Goal: Information Seeking & Learning: Learn about a topic

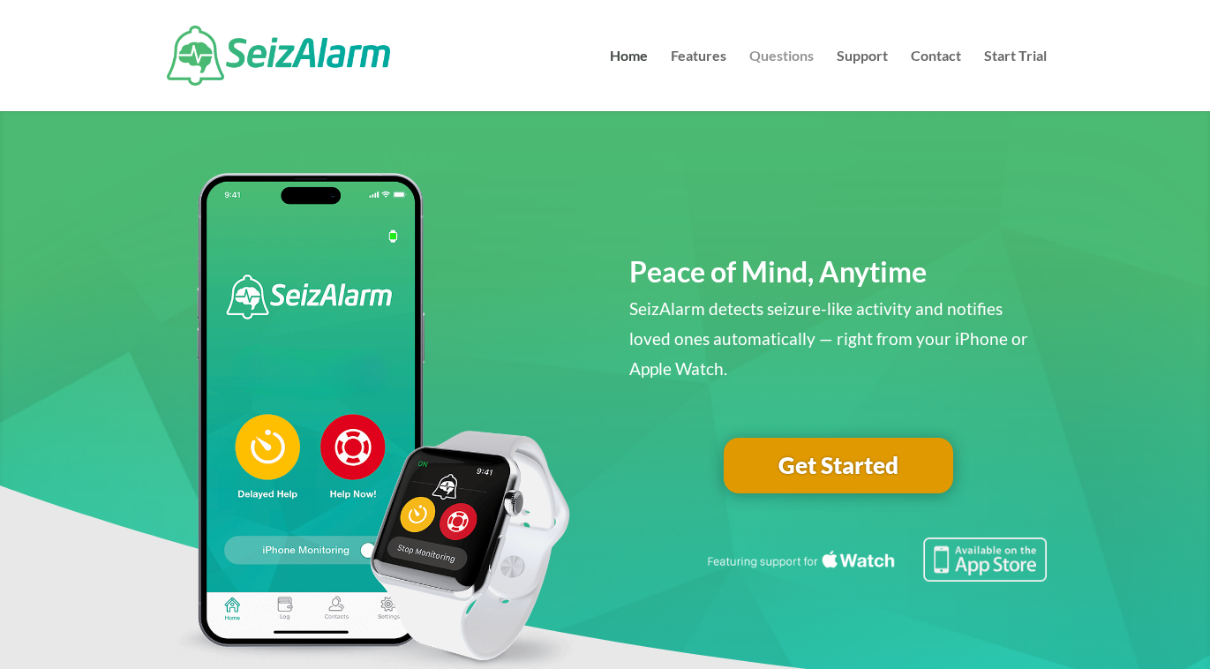
click at [778, 65] on link "Questions" at bounding box center [782, 80] width 64 height 62
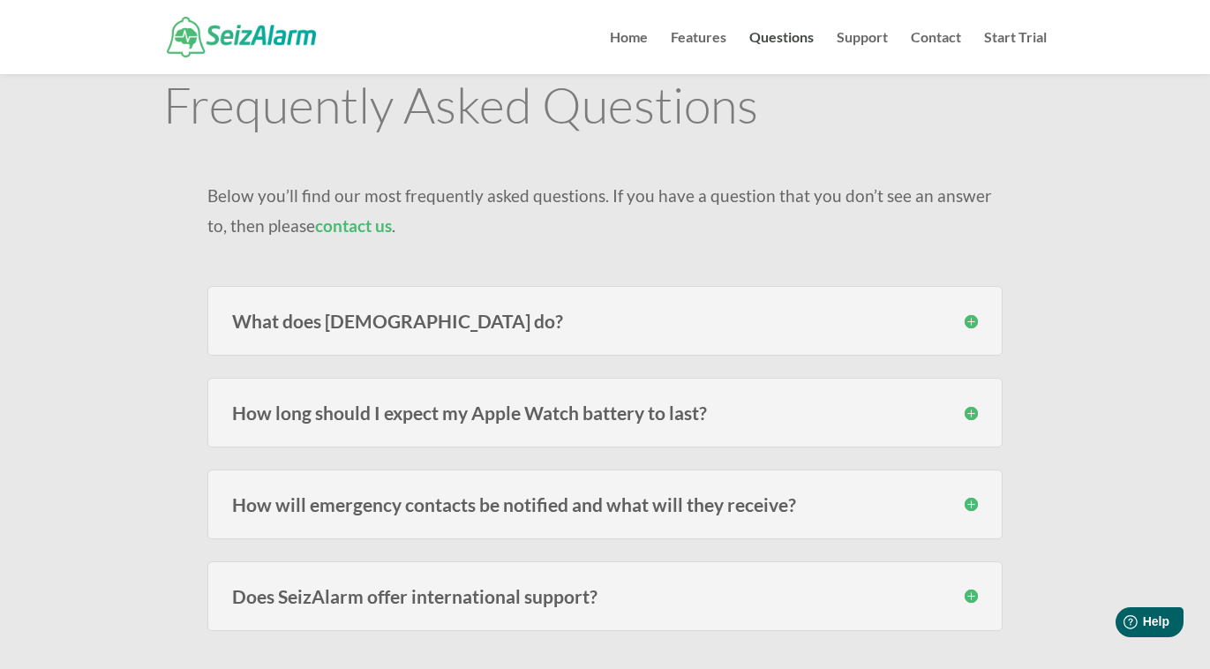
scroll to position [92, 0]
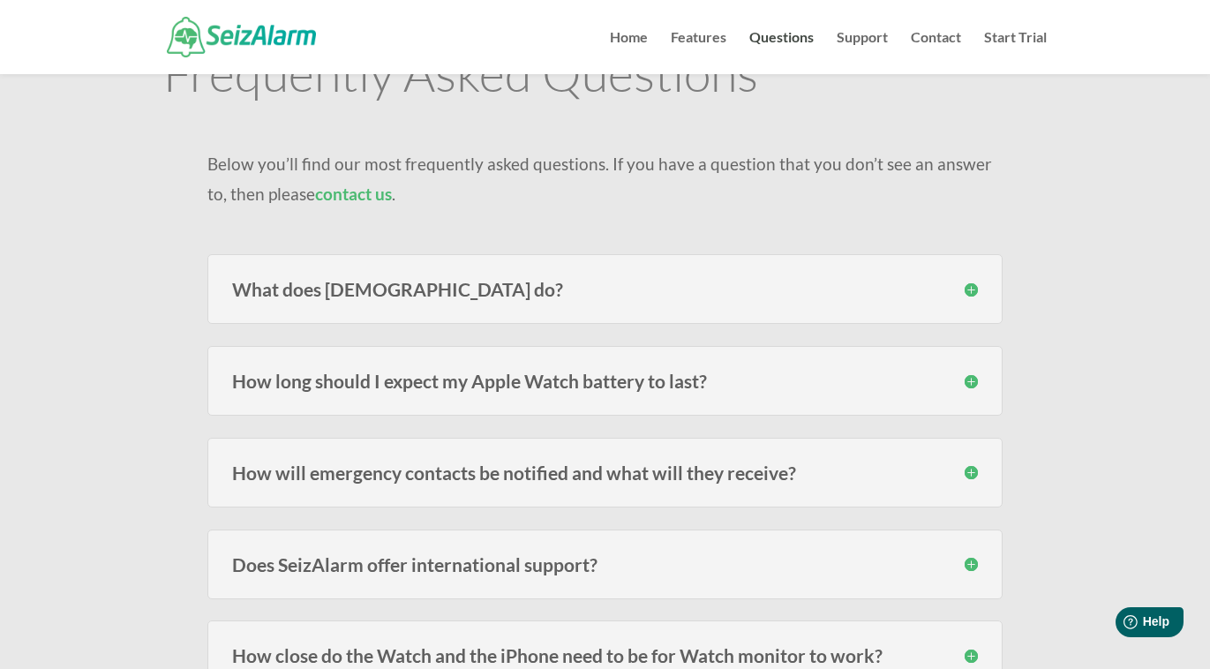
click at [694, 291] on h3 "What does SeizAlarm do?" at bounding box center [605, 289] width 746 height 19
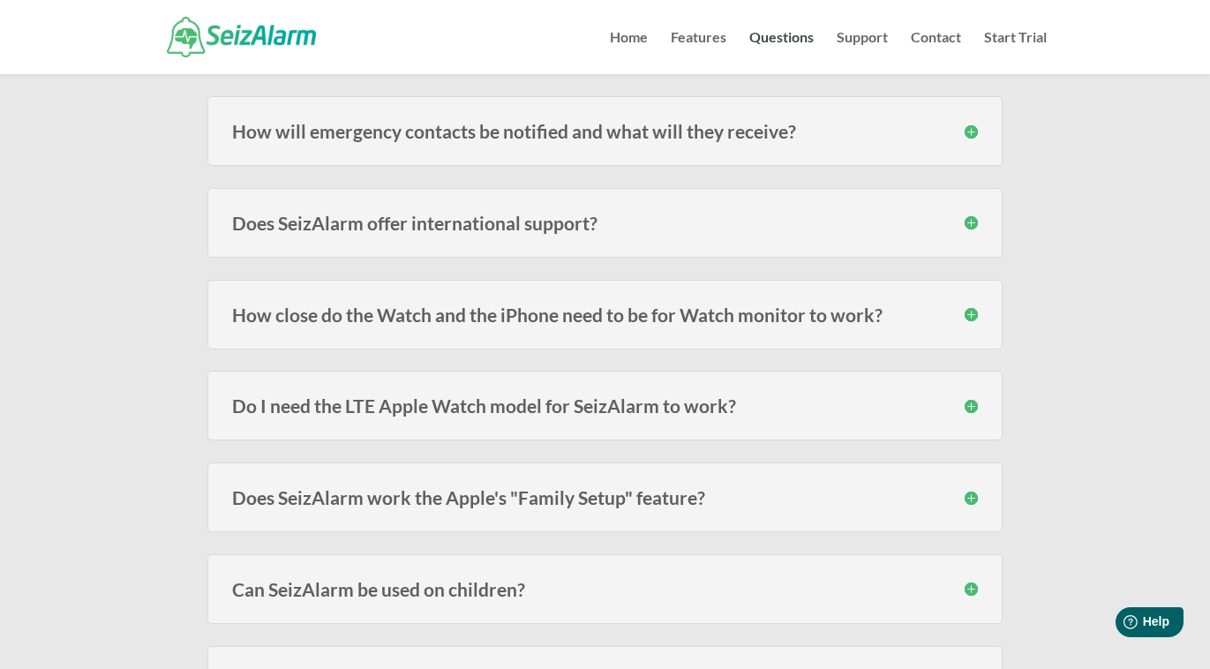
scroll to position [600, 0]
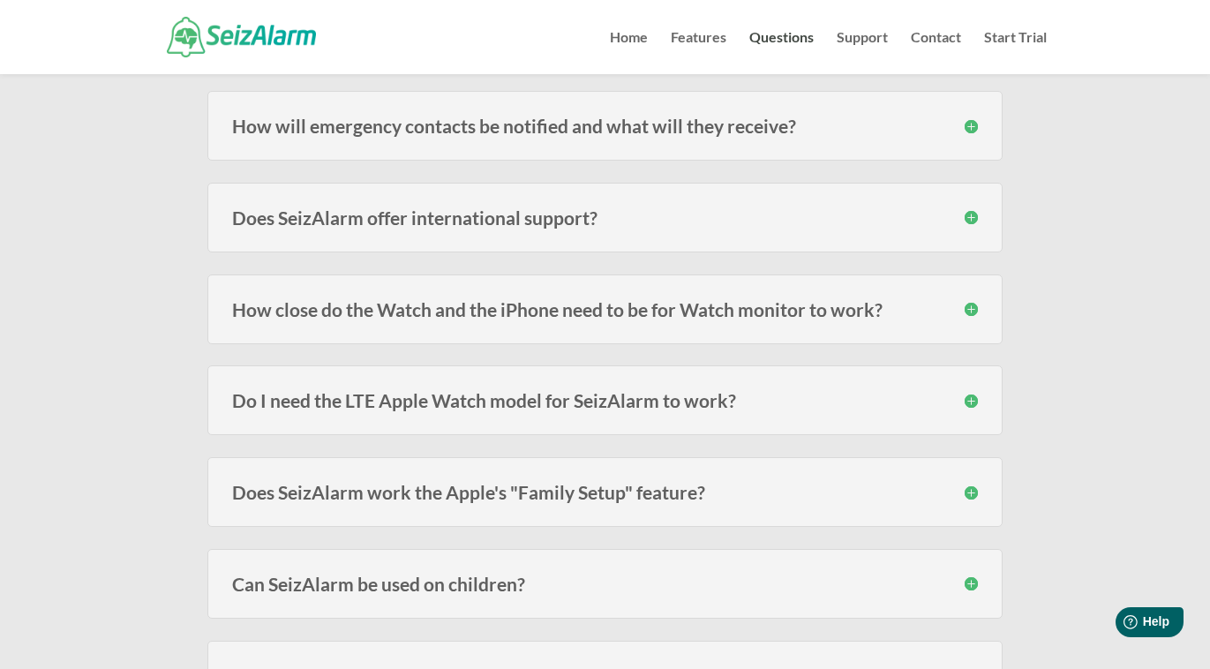
click at [697, 307] on h3 "How close do the Watch and the iPhone need to be for Watch monitor to work?" at bounding box center [605, 309] width 746 height 19
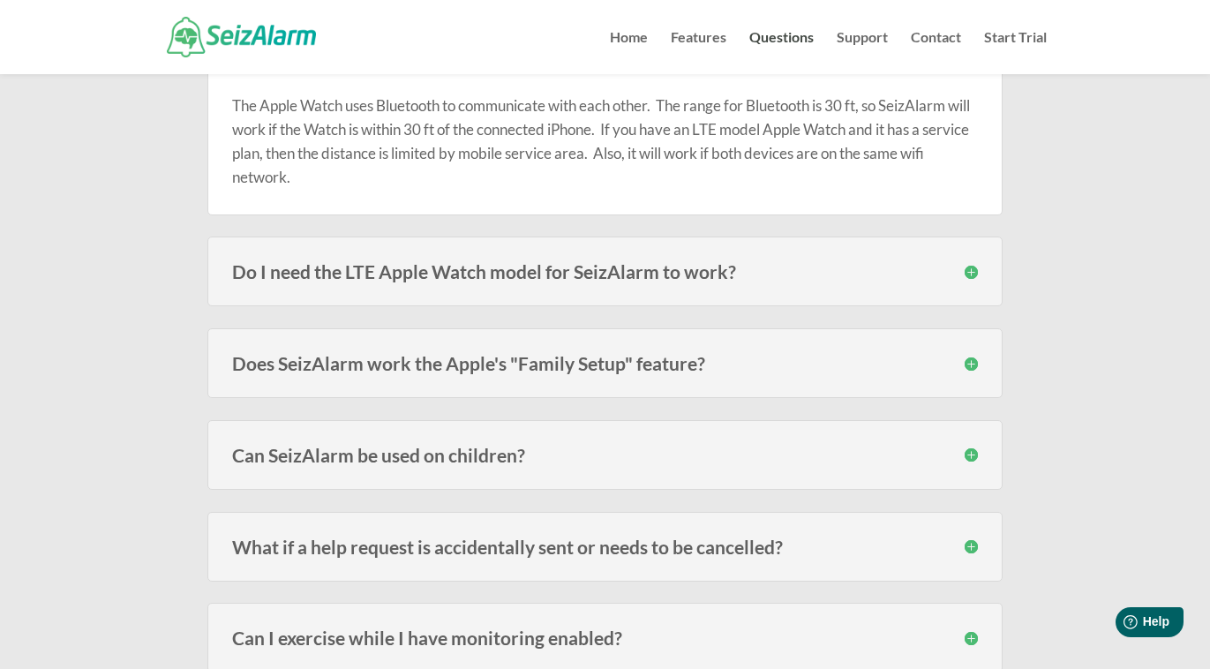
scroll to position [847, 0]
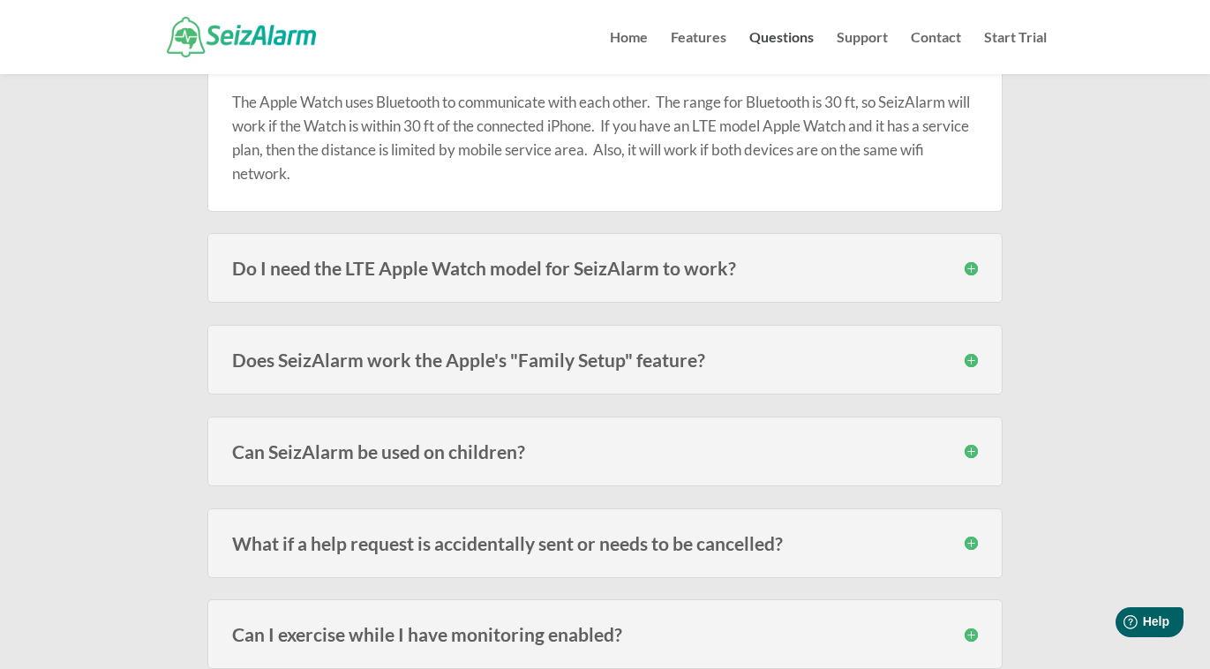
click at [697, 284] on div "Do I need the LTE Apple Watch model for SeizAlarm to work? No, you do not. Thou…" at bounding box center [604, 268] width 795 height 70
click at [697, 273] on h3 "Do I need the LTE Apple Watch model for SeizAlarm to work?" at bounding box center [605, 268] width 746 height 19
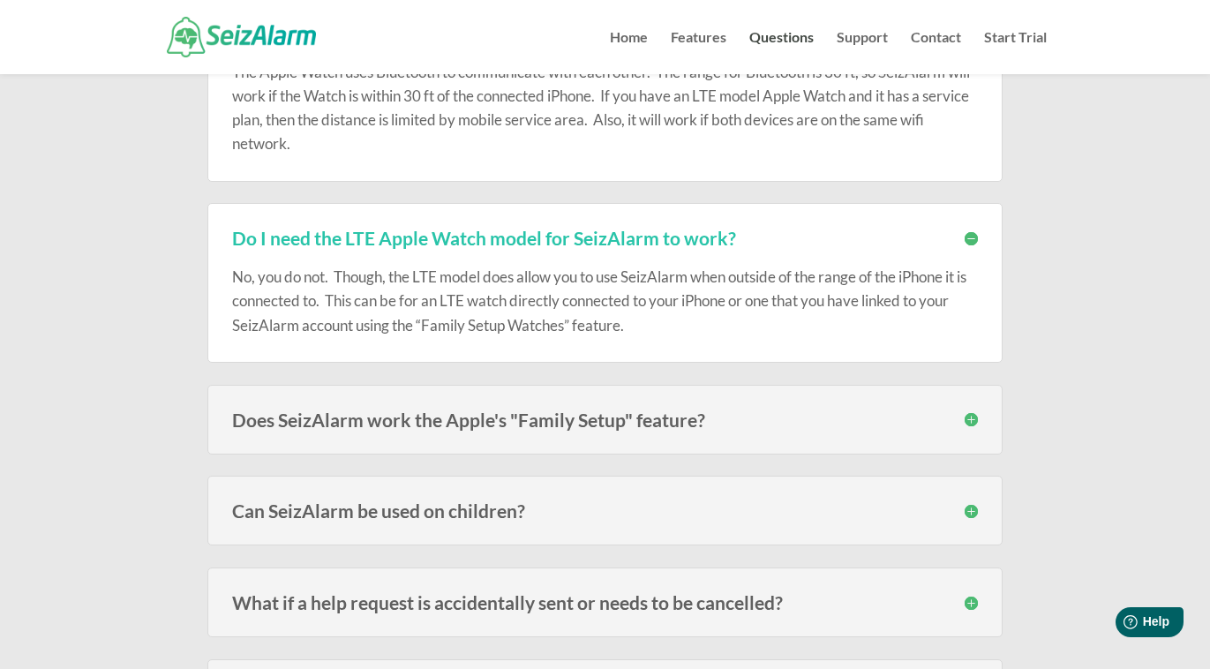
scroll to position [882, 0]
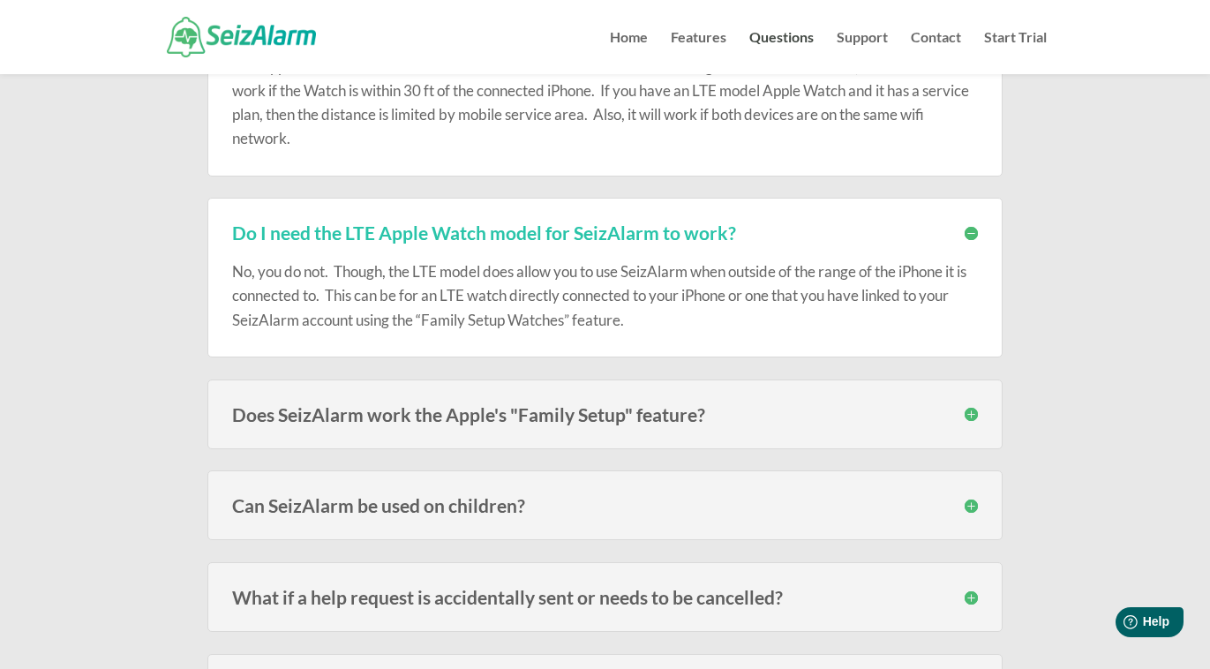
click at [706, 419] on h3 "Does SeizAlarm work the Apple's "Family Setup" feature?" at bounding box center [605, 414] width 746 height 19
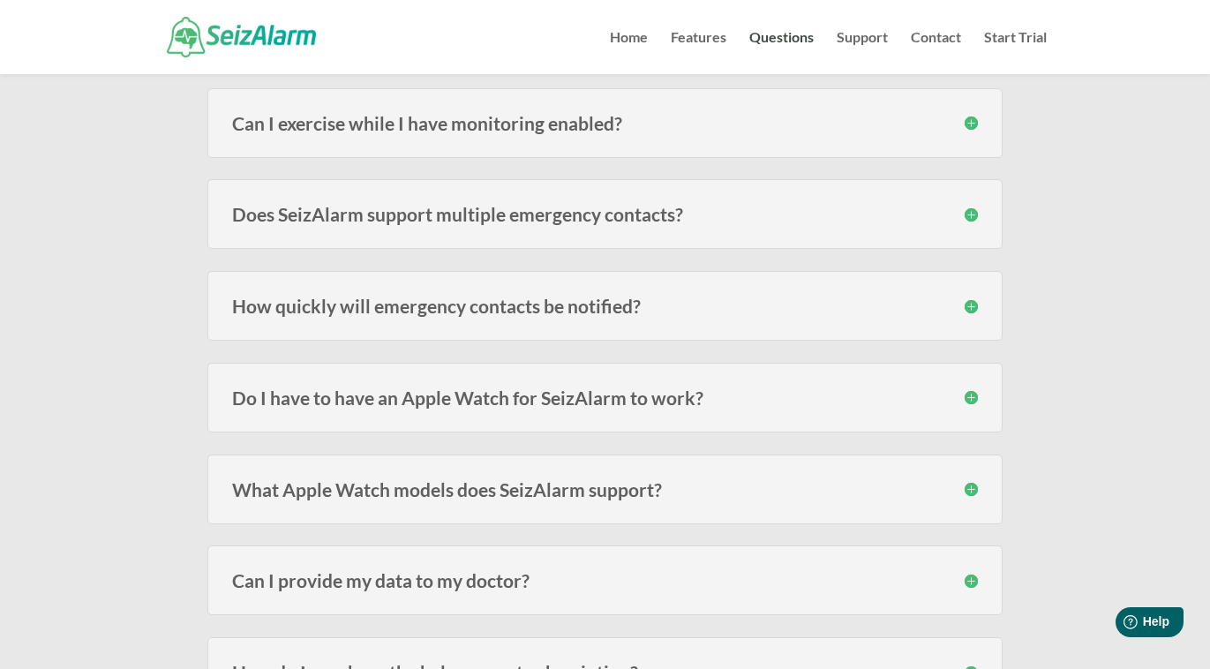
scroll to position [1541, 0]
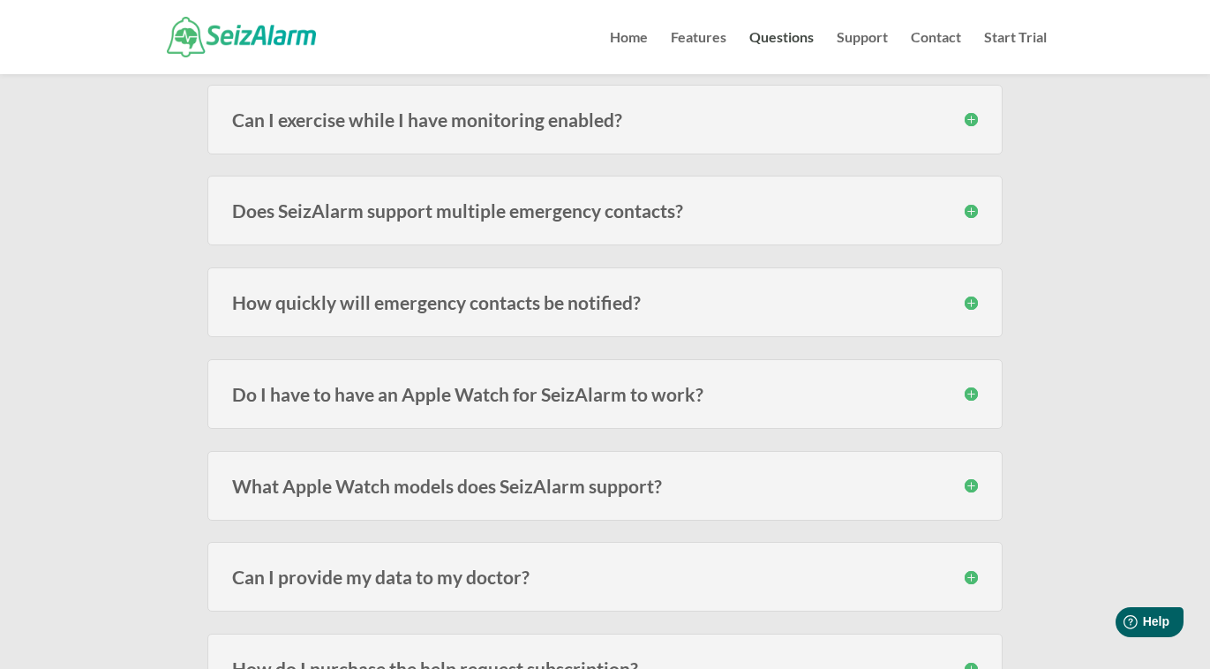
click at [650, 202] on h3 "Does SeizAlarm support multiple emergency contacts?" at bounding box center [605, 210] width 746 height 19
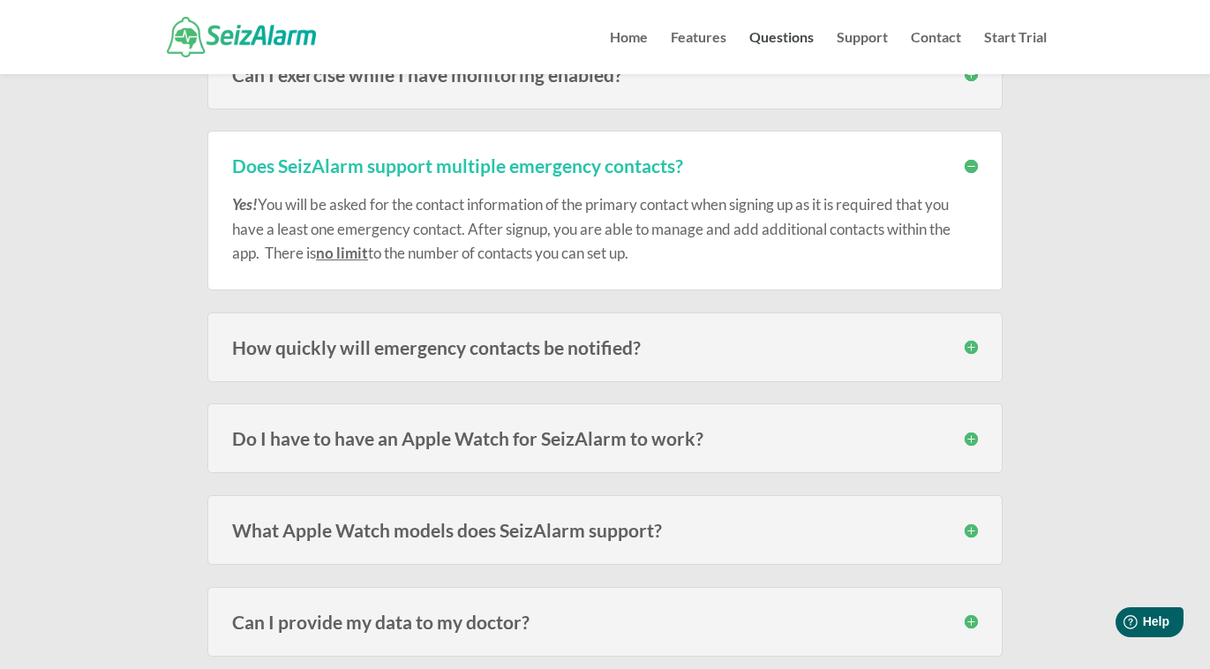
scroll to position [1587, 0]
click at [717, 337] on h3 "How quickly will emergency contacts be notified?" at bounding box center [605, 346] width 746 height 19
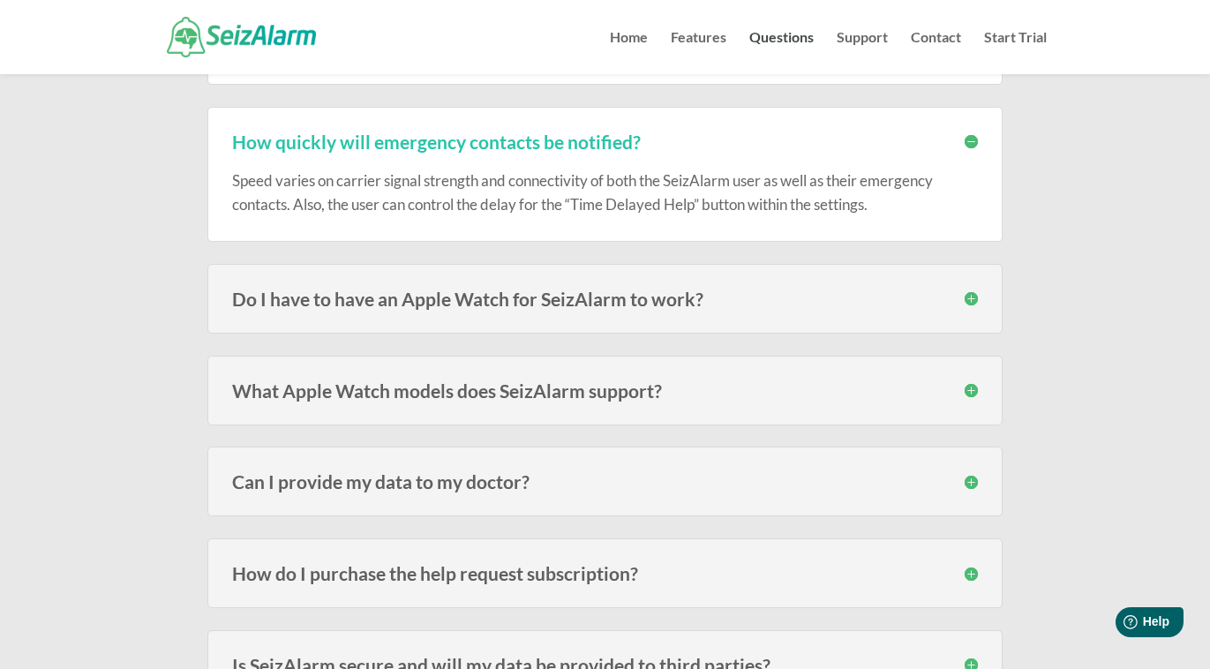
scroll to position [1799, 0]
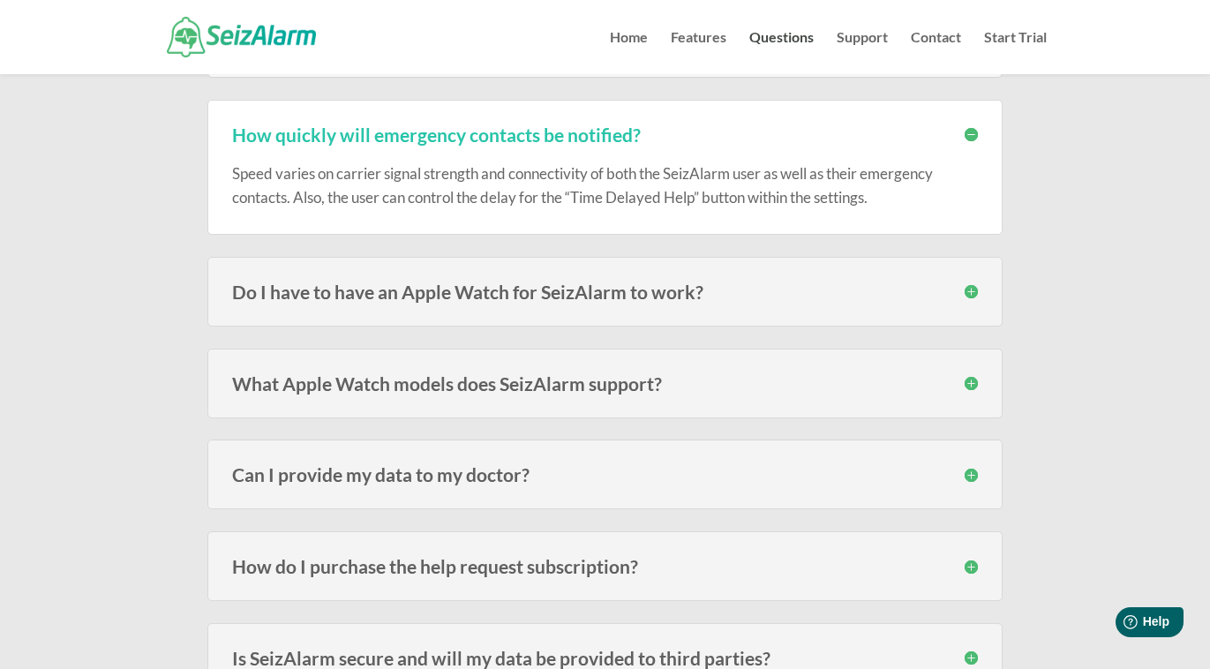
click at [717, 269] on div "Do I have to have an Apple Watch for SeizAlarm to work? No , the Watch adds the…" at bounding box center [604, 292] width 795 height 70
click at [704, 290] on h3 "Do I have to have an Apple Watch for SeizAlarm to work?" at bounding box center [605, 292] width 746 height 19
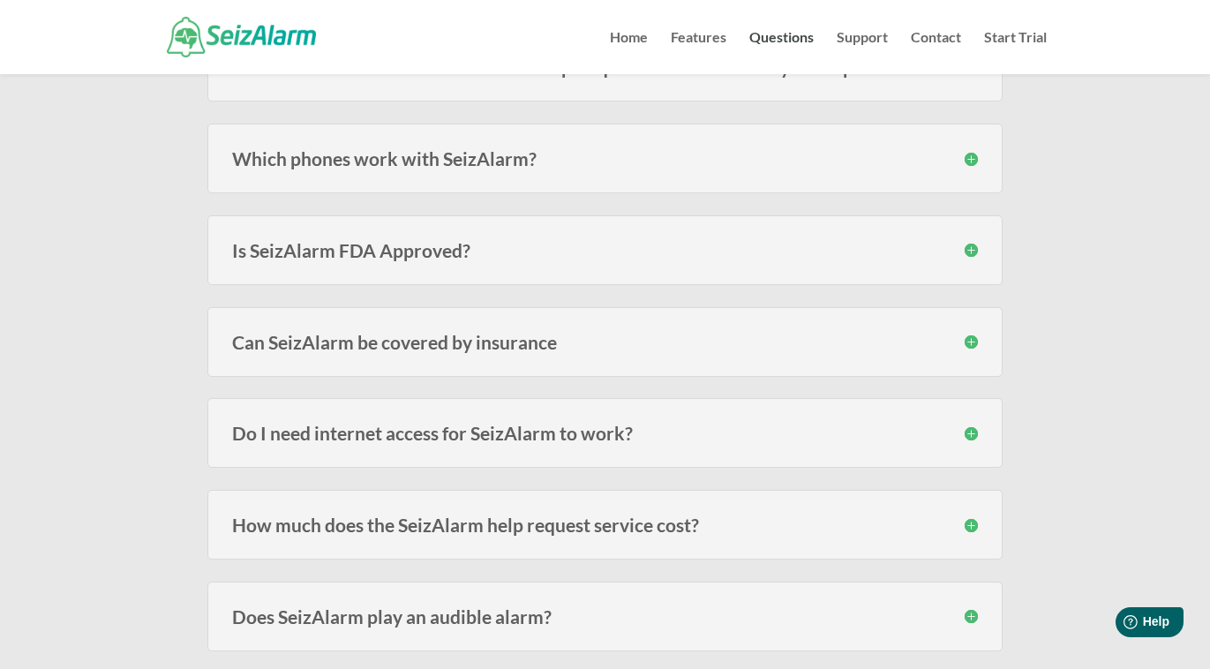
scroll to position [2724, 0]
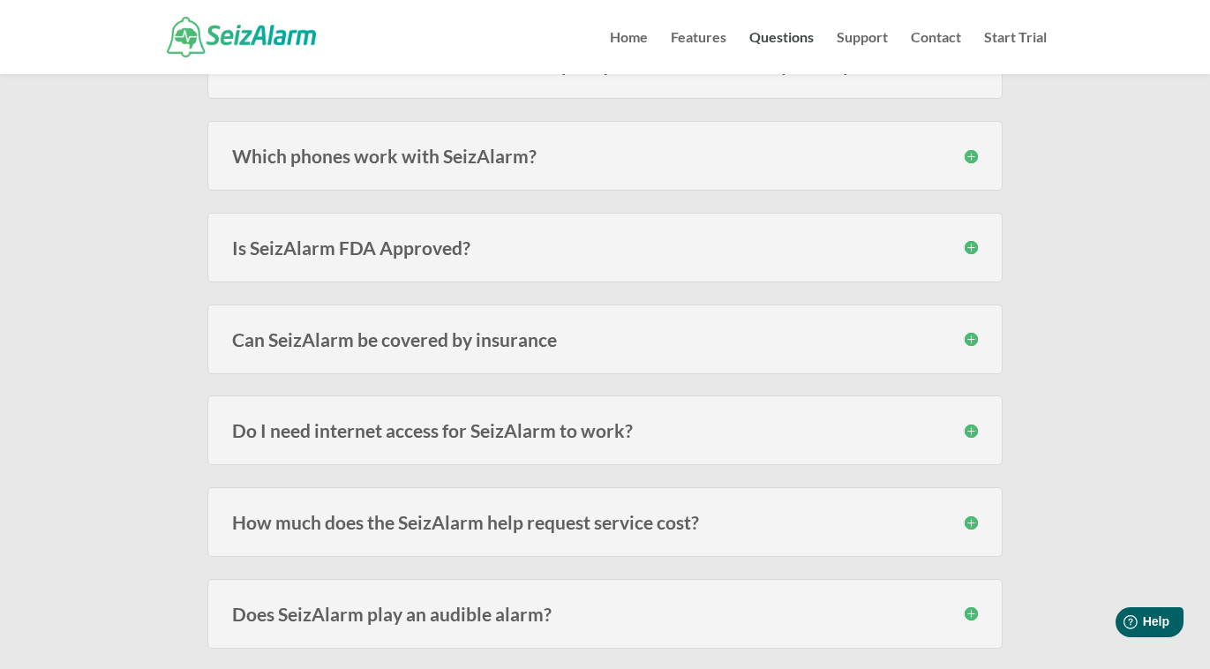
click at [629, 244] on h3 "Is SeizAlarm FDA Approved?" at bounding box center [605, 247] width 746 height 19
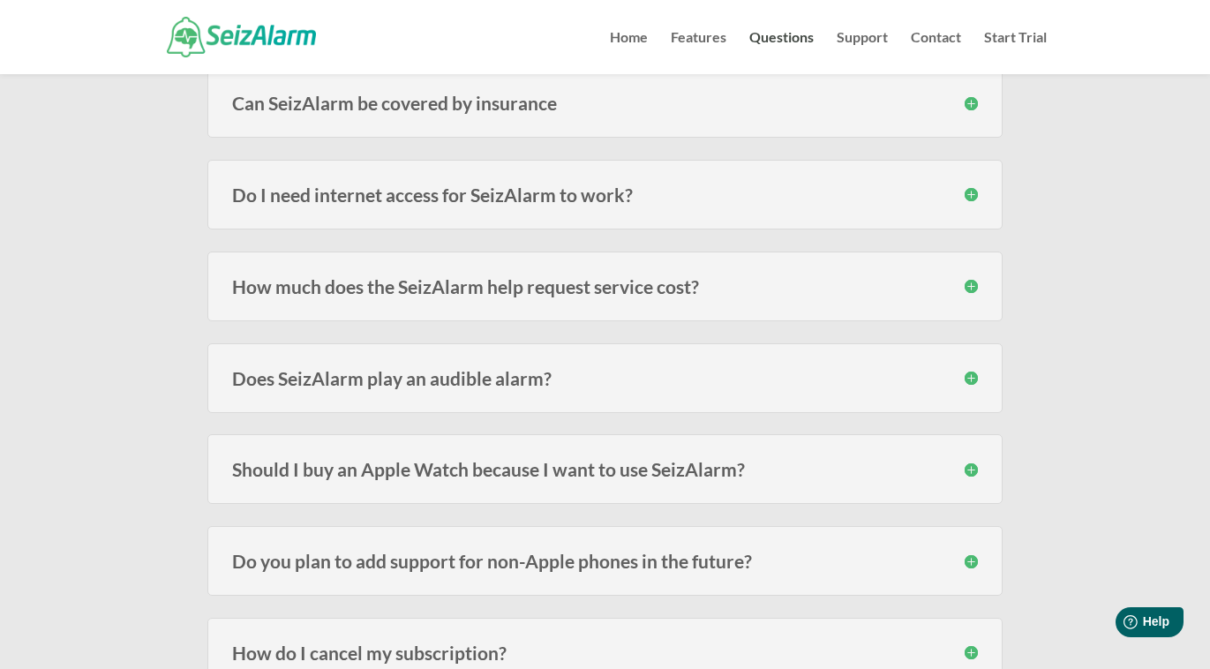
scroll to position [3125, 0]
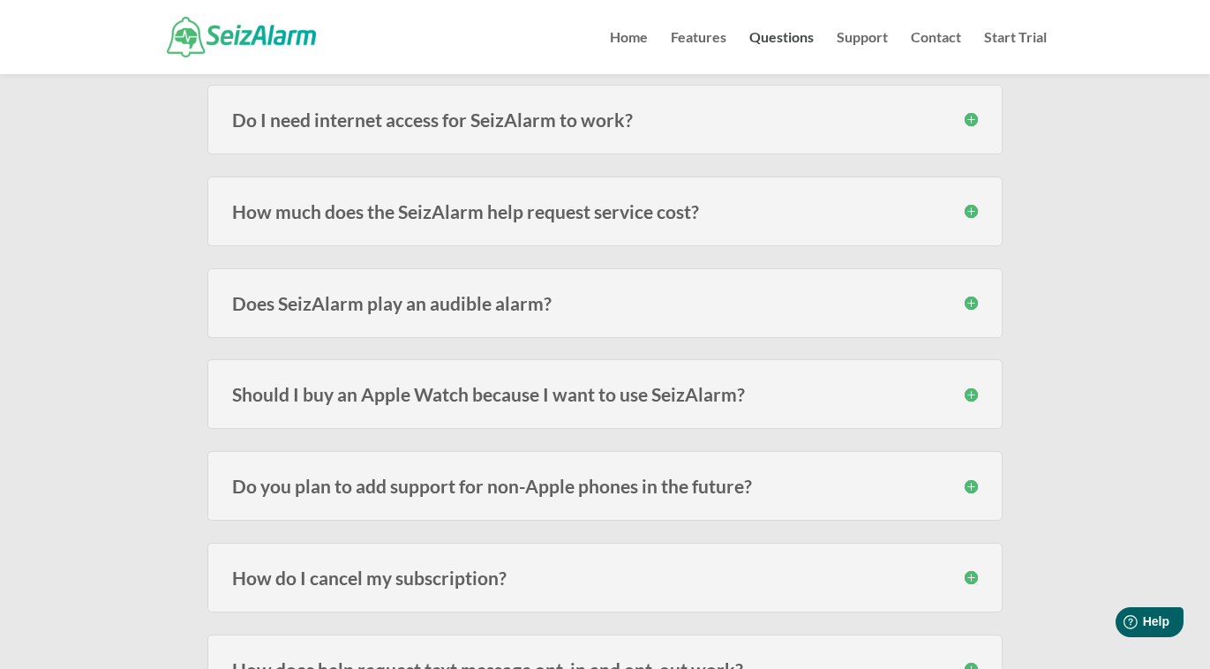
click at [302, 225] on div "How much does the SeizAlarm help request service cost? There is no cost for the…" at bounding box center [604, 212] width 795 height 70
click at [303, 217] on div "How much does the SeizAlarm help request service cost? There is no cost for the…" at bounding box center [604, 212] width 795 height 70
click at [315, 202] on h3 "How much does the SeizAlarm help request service cost?" at bounding box center [605, 211] width 746 height 19
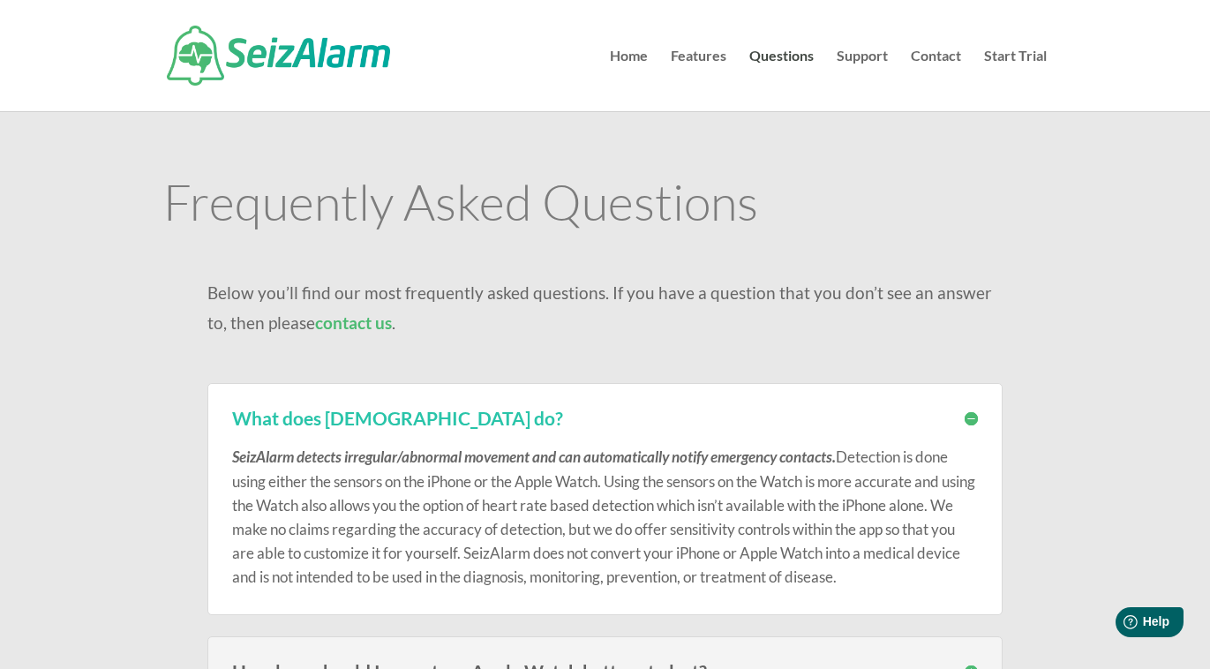
scroll to position [0, 0]
